Goal: Transaction & Acquisition: Subscribe to service/newsletter

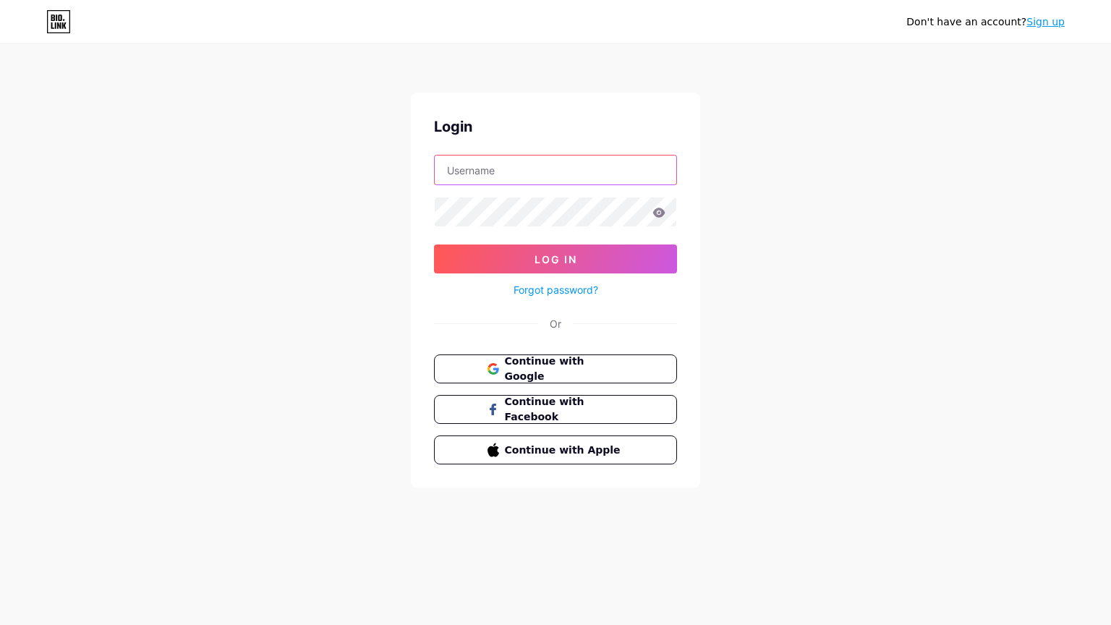
click at [534, 174] on input "text" at bounding box center [555, 169] width 241 height 29
type input "[PERSON_NAME][EMAIL_ADDRESS][DOMAIN_NAME]"
click at [576, 292] on link "Forgot password?" at bounding box center [555, 289] width 85 height 15
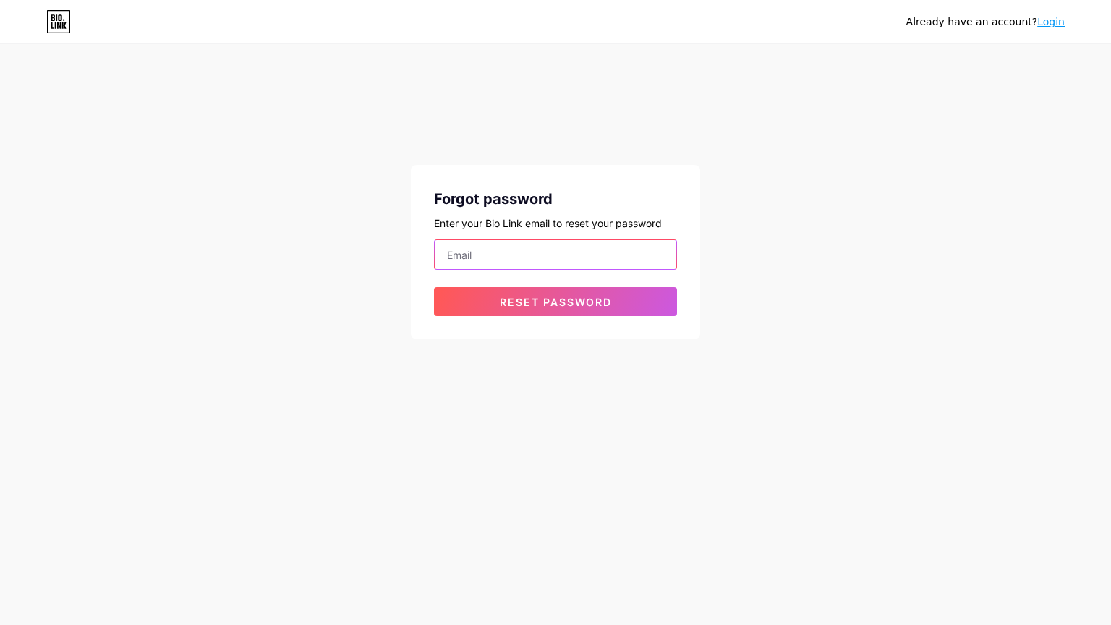
click at [526, 256] on input "email" at bounding box center [555, 254] width 241 height 29
type input "[PERSON_NAME][EMAIL_ADDRESS][DOMAIN_NAME]"
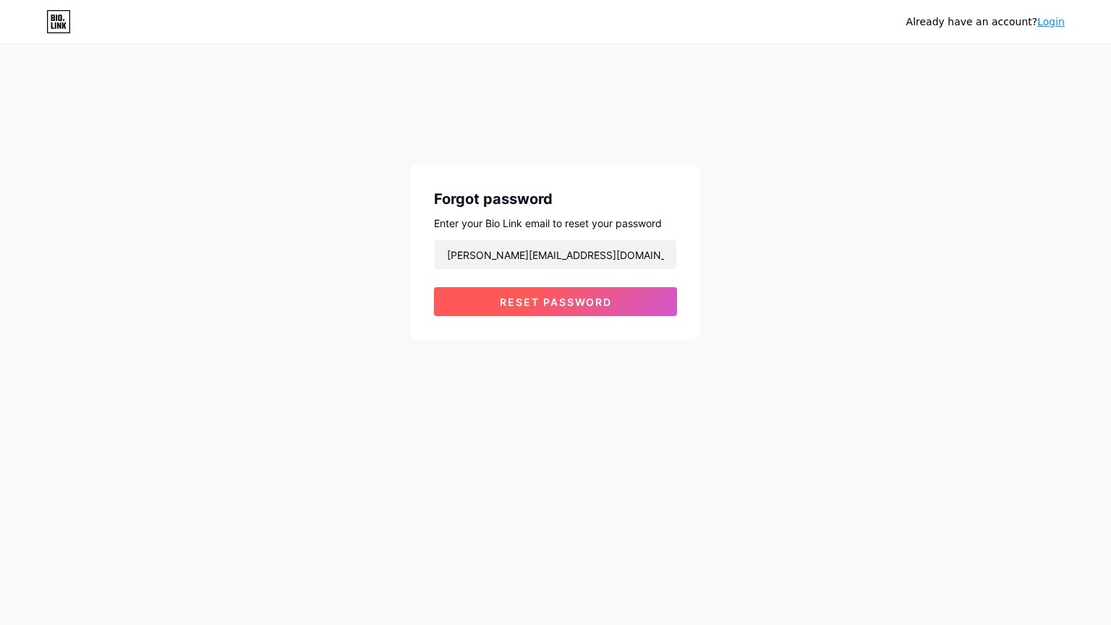
click at [529, 303] on span "Reset password" at bounding box center [556, 302] width 112 height 12
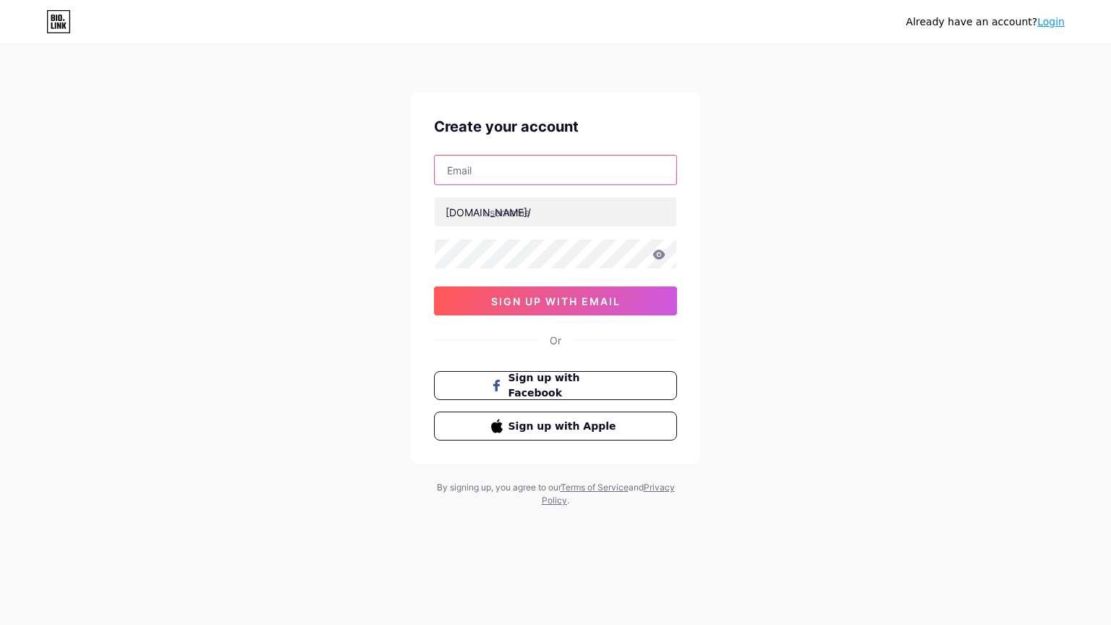
click at [550, 182] on input "text" at bounding box center [555, 169] width 241 height 29
type input "[PERSON_NAME][EMAIL_ADDRESS][DOMAIN_NAME]"
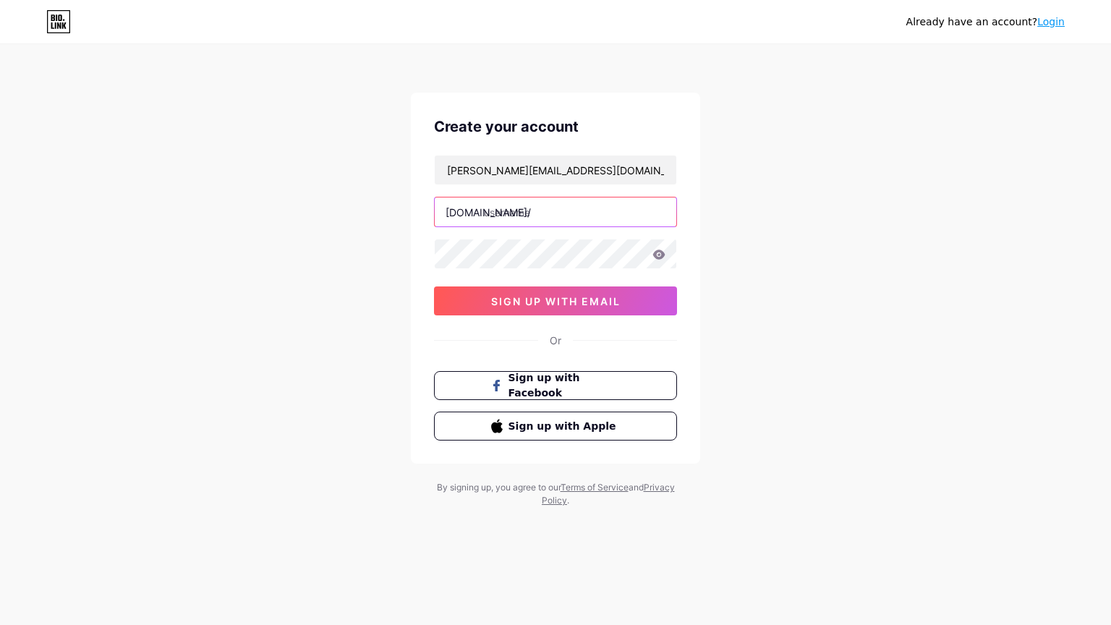
click at [536, 209] on input "text" at bounding box center [555, 211] width 241 height 29
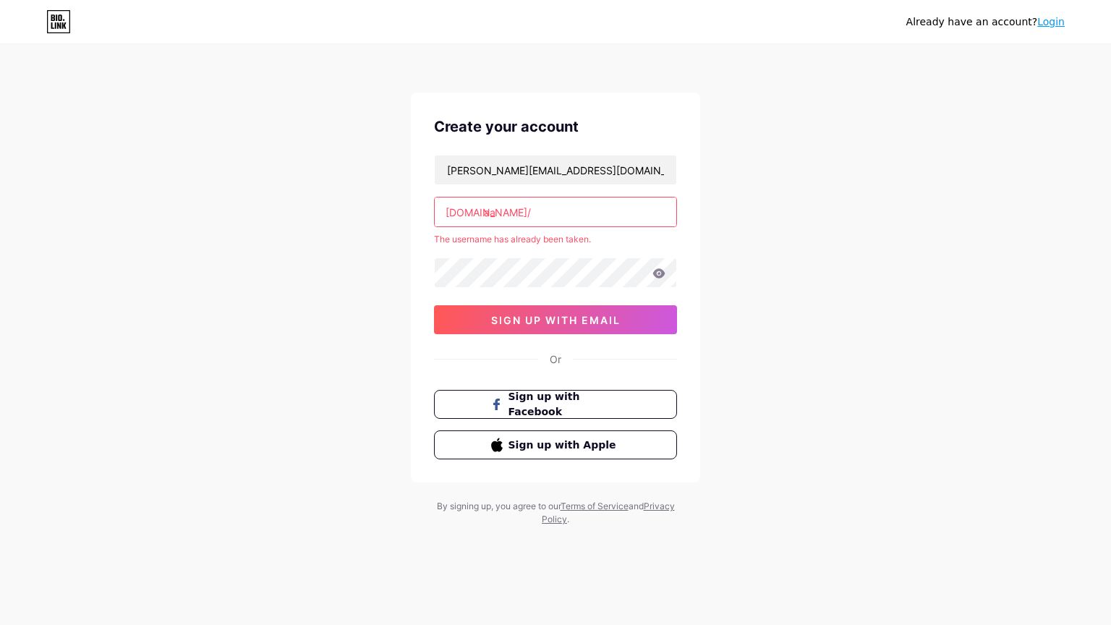
type input "a"
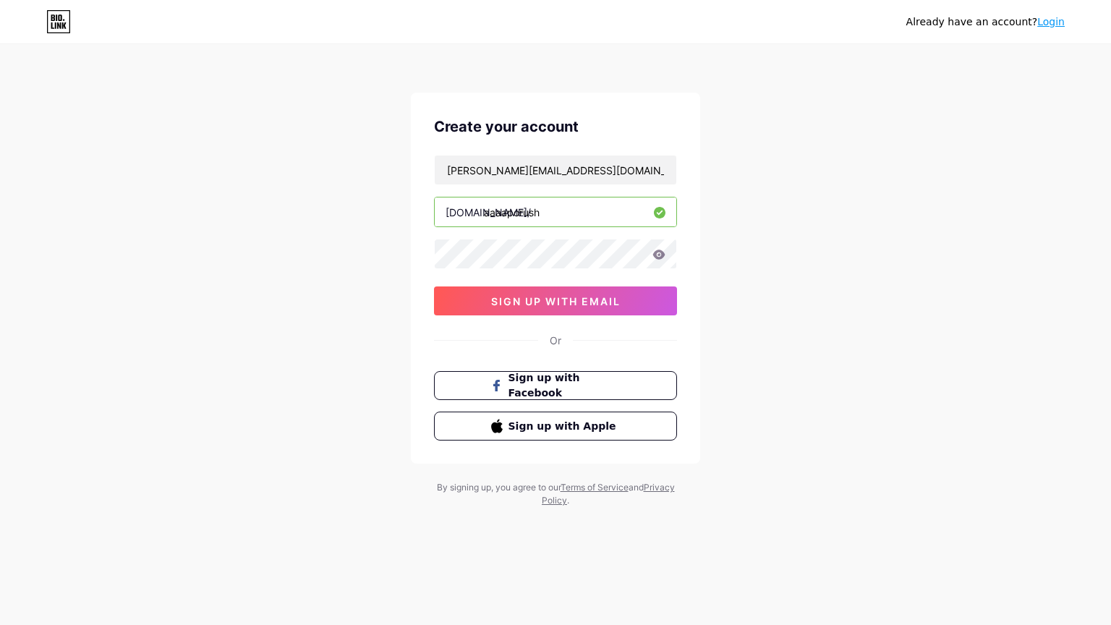
type input "aaaaporush"
click at [605, 302] on span "sign up with email" at bounding box center [555, 301] width 129 height 12
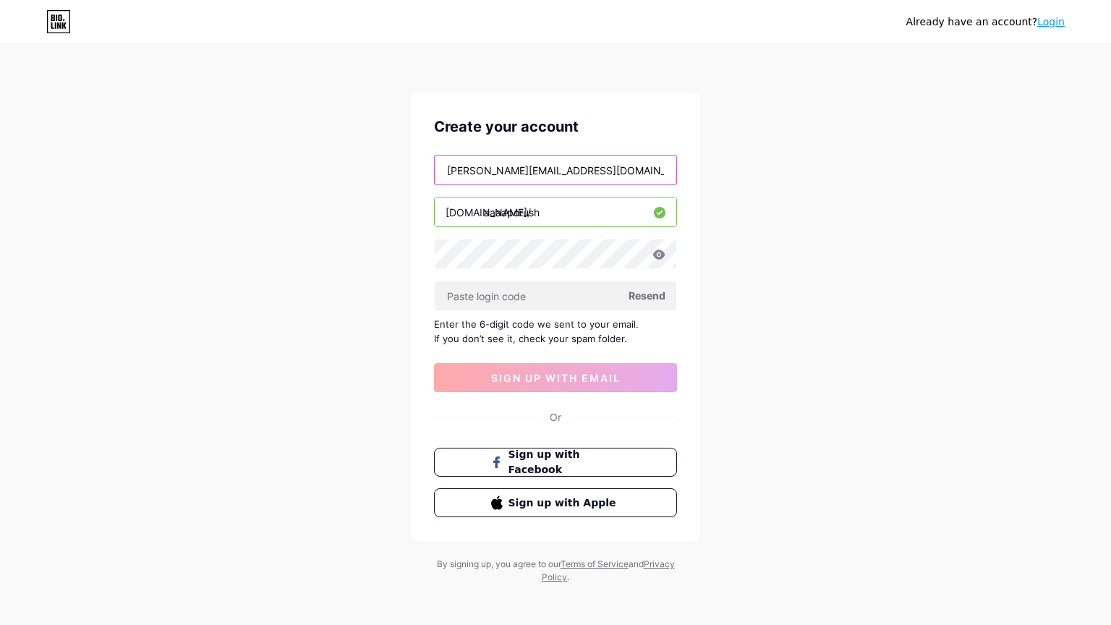
click at [617, 176] on input "[PERSON_NAME][EMAIL_ADDRESS][DOMAIN_NAME]" at bounding box center [555, 169] width 241 height 29
type input "a"
click at [617, 176] on input "text" at bounding box center [555, 169] width 241 height 29
type input "[PERSON_NAME][EMAIL_ADDRESS][DOMAIN_NAME]"
click at [643, 288] on span "Resend" at bounding box center [646, 295] width 37 height 15
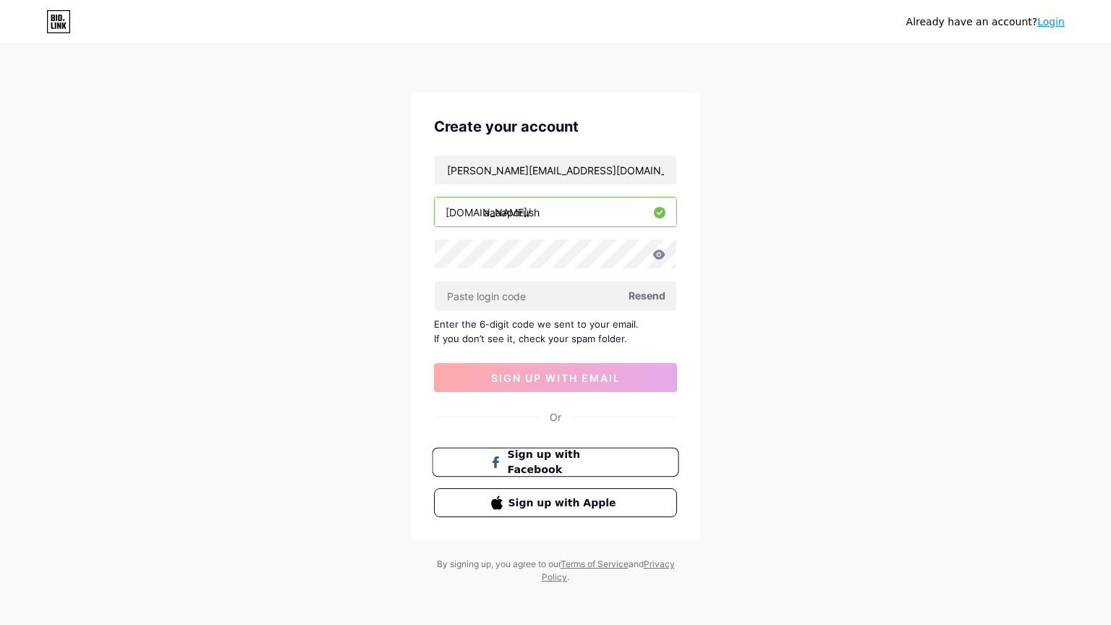
click at [521, 453] on button "Sign up with Facebook" at bounding box center [555, 463] width 247 height 30
